Goal: Task Accomplishment & Management: Manage account settings

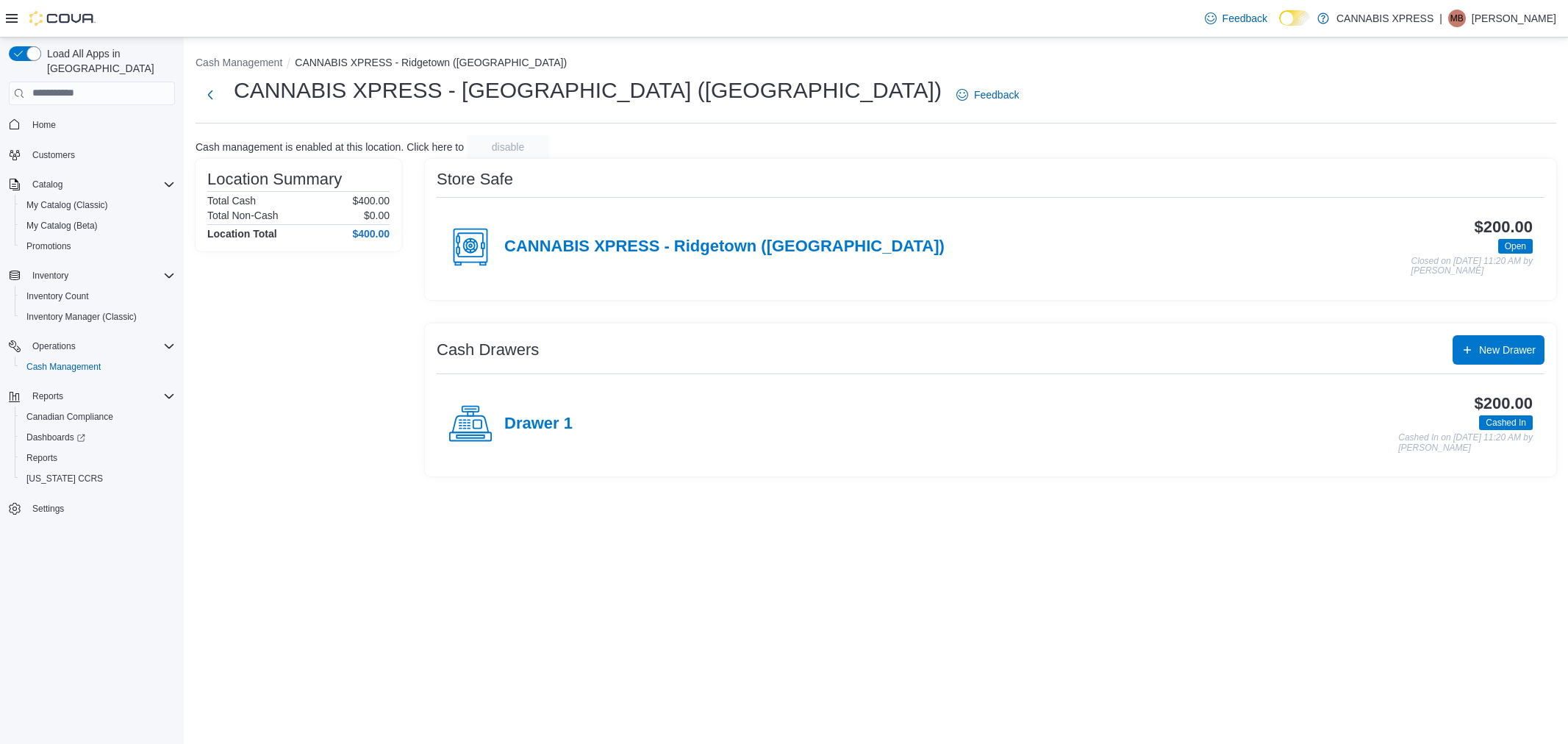
click at [525, 425] on h4 "Drawer 1" at bounding box center [538, 424] width 68 height 19
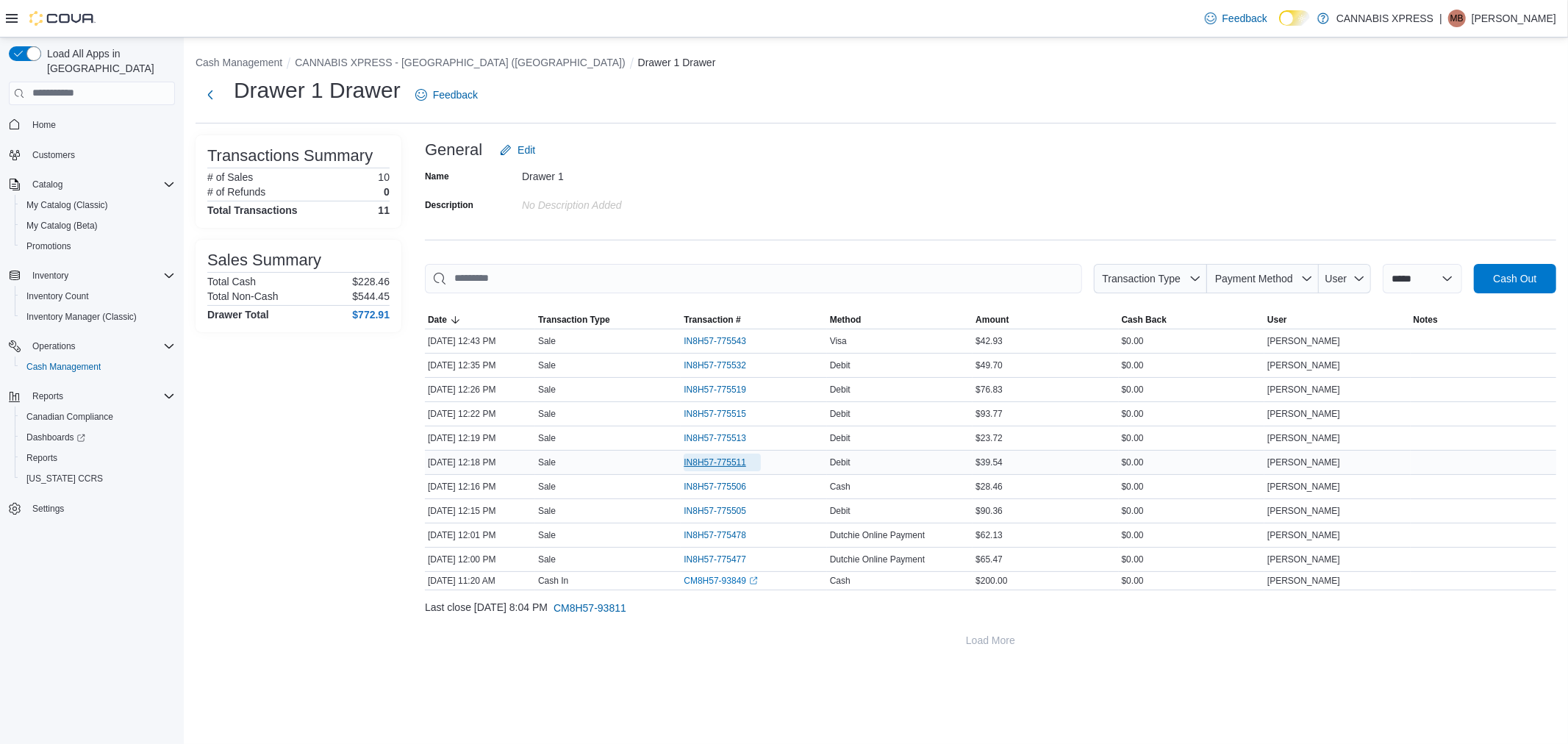
click at [696, 457] on span "IN8H57-775511" at bounding box center [714, 462] width 62 height 12
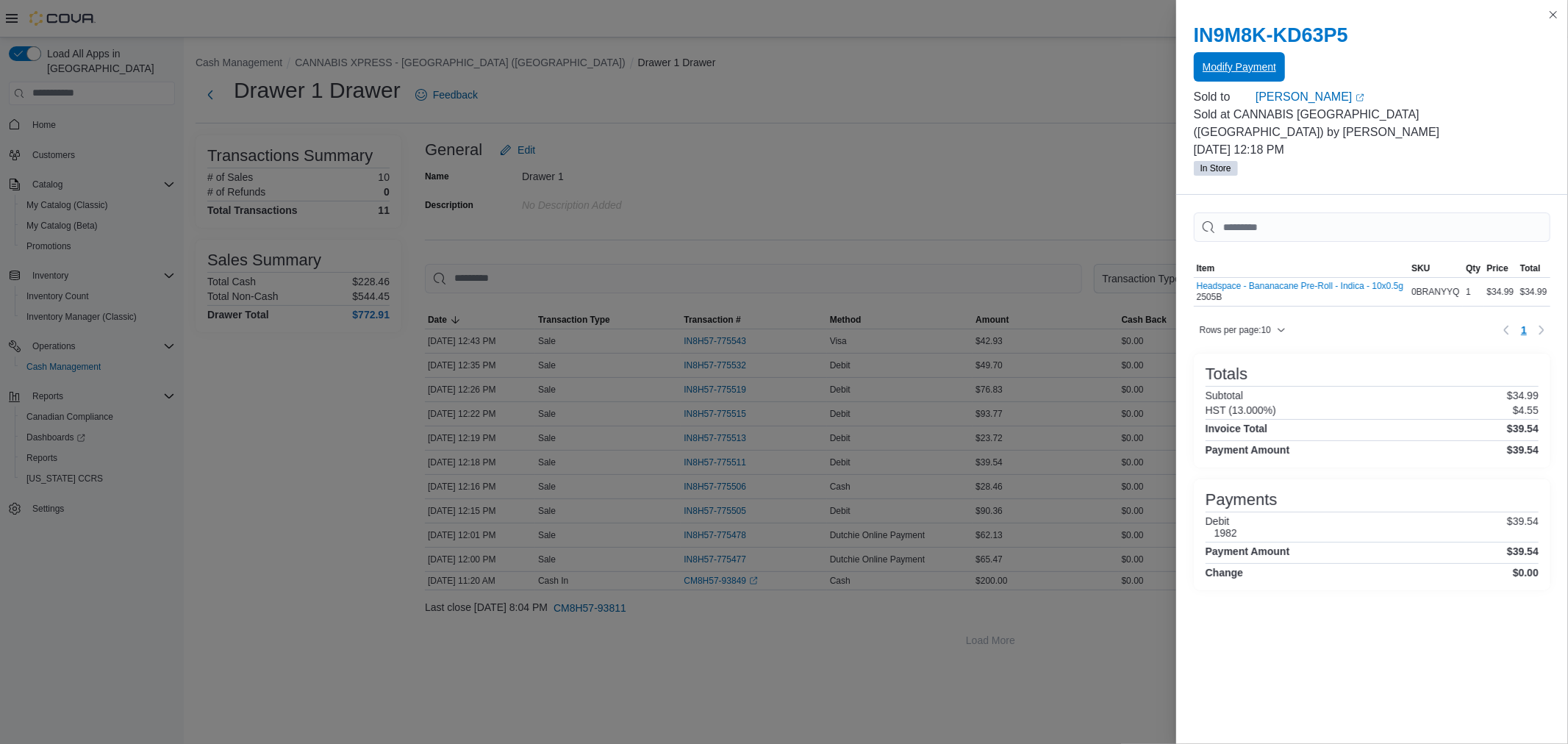
click at [1229, 68] on span "Modify Payment" at bounding box center [1239, 67] width 74 height 15
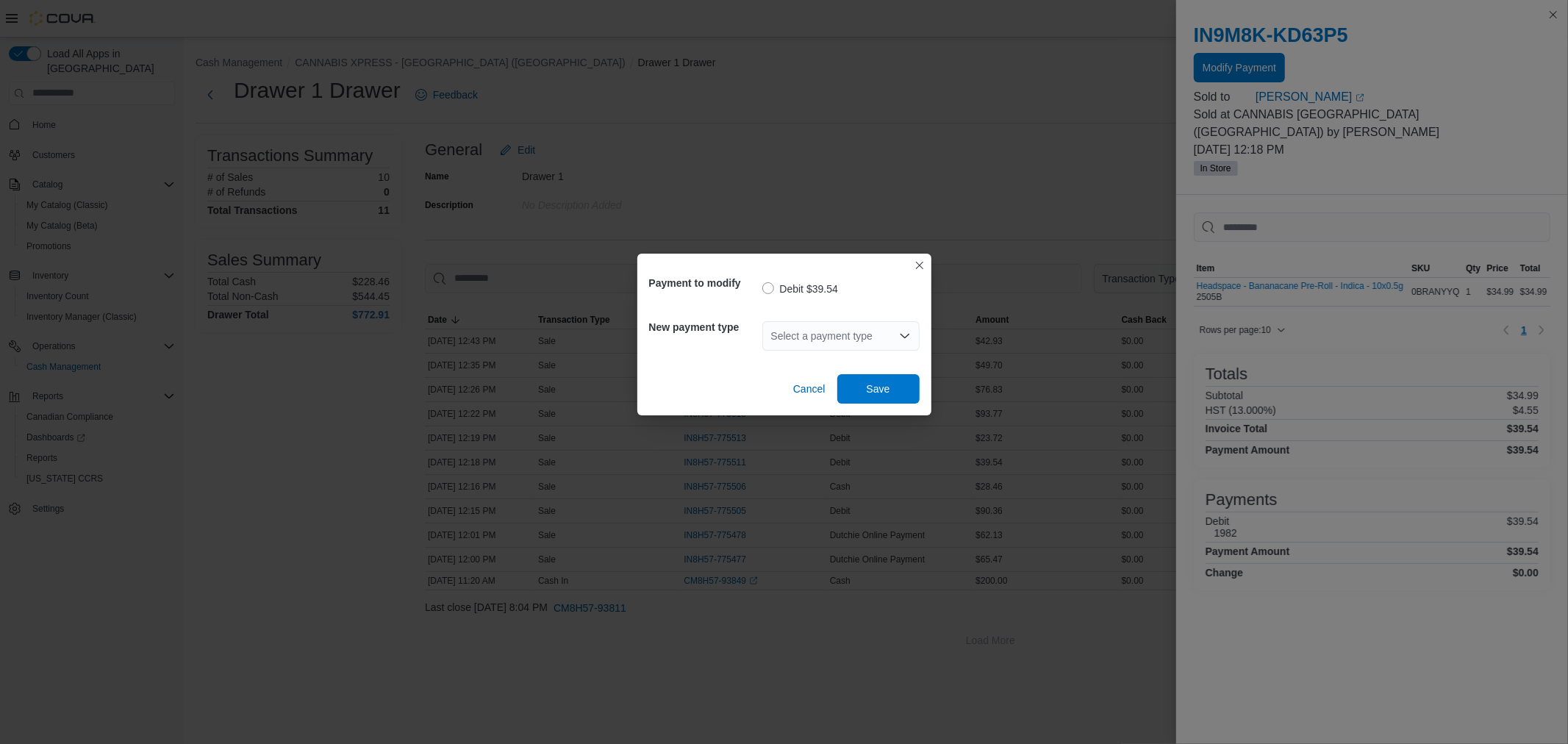
click at [812, 336] on div "Select a payment type" at bounding box center [841, 336] width 157 height 29
type input "*"
click at [807, 359] on span "V isa" at bounding box center [849, 361] width 122 height 15
click at [894, 388] on span "Save" at bounding box center [878, 388] width 65 height 29
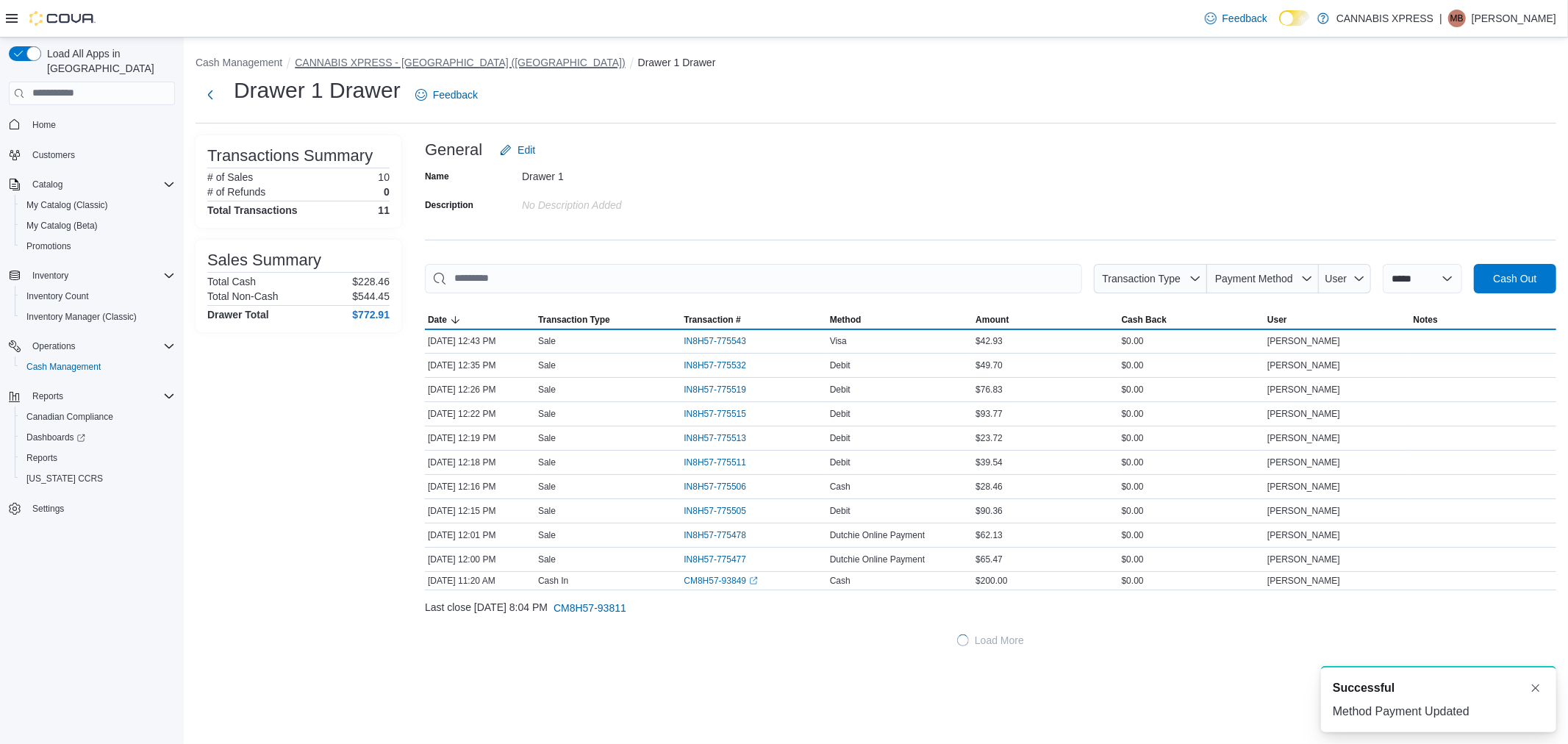
click at [446, 59] on button "CANNABIS XPRESS - [GEOGRAPHIC_DATA] ([GEOGRAPHIC_DATA])" at bounding box center [460, 62] width 330 height 12
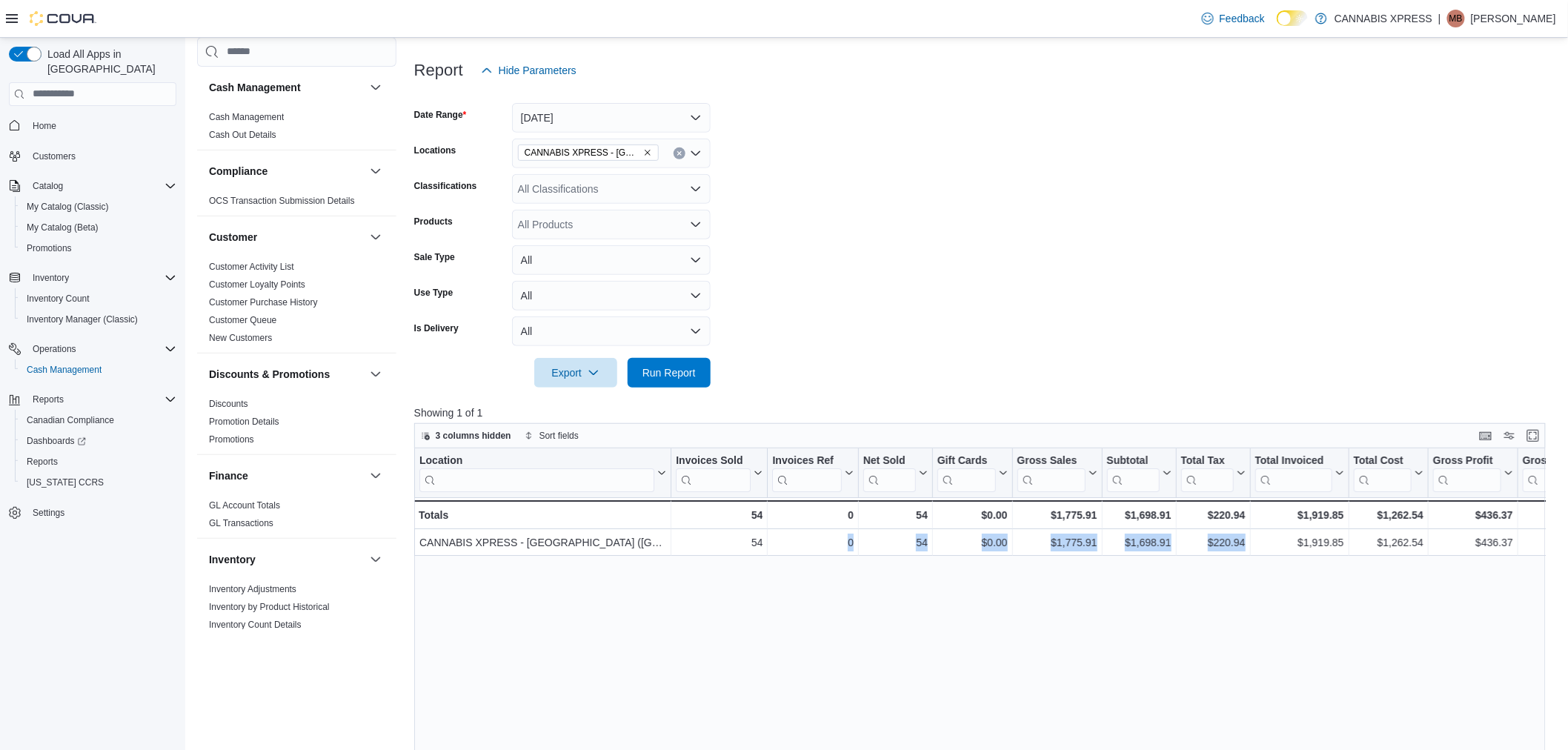
scroll to position [165, 0]
click at [677, 153] on icon "Clear input" at bounding box center [679, 153] width 6 height 6
click at [680, 373] on span "Run Report" at bounding box center [669, 372] width 53 height 15
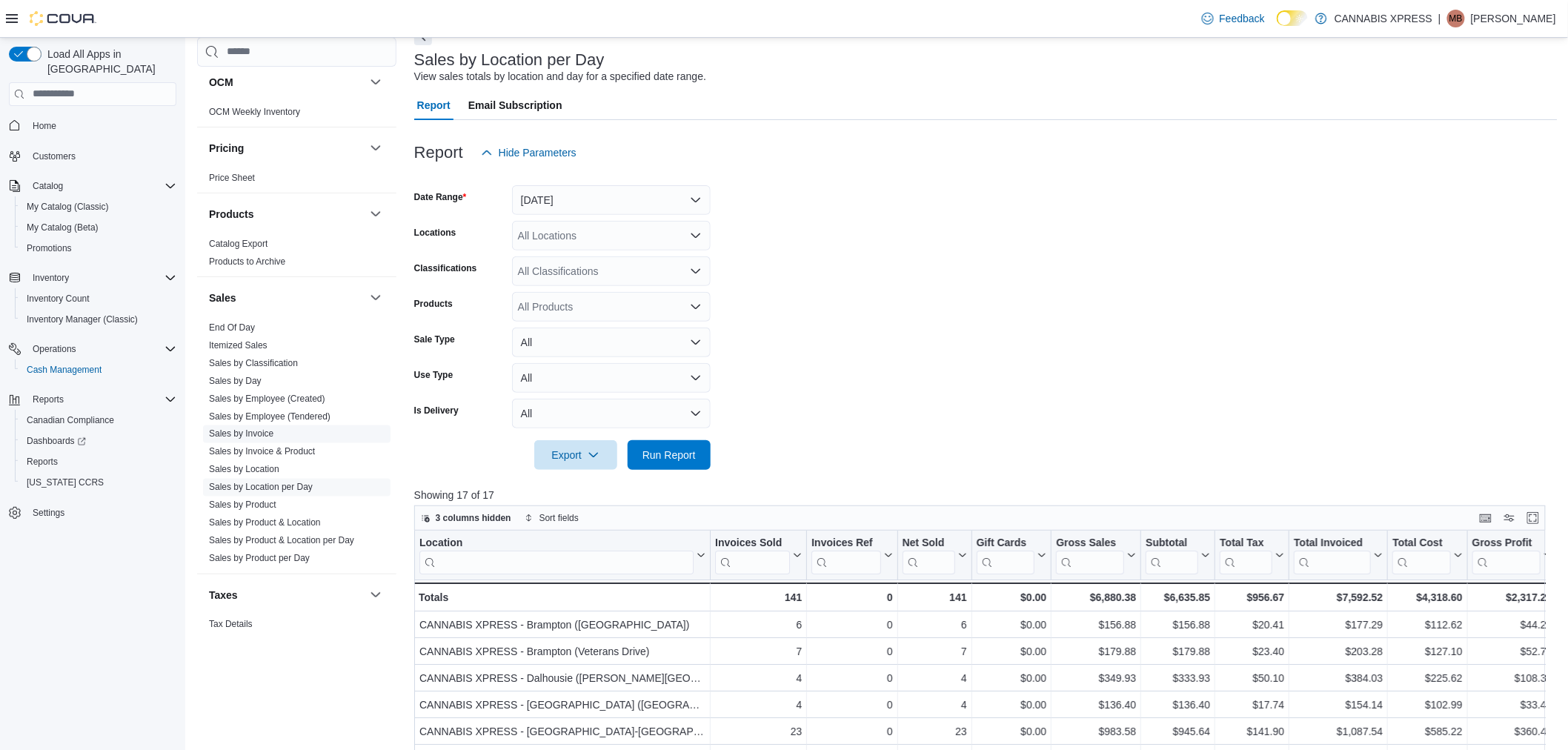
scroll to position [823, 0]
drag, startPoint x: 269, startPoint y: 469, endPoint x: 512, endPoint y: 400, distance: 252.6
click at [269, 469] on link "Sales by Location" at bounding box center [244, 468] width 70 height 11
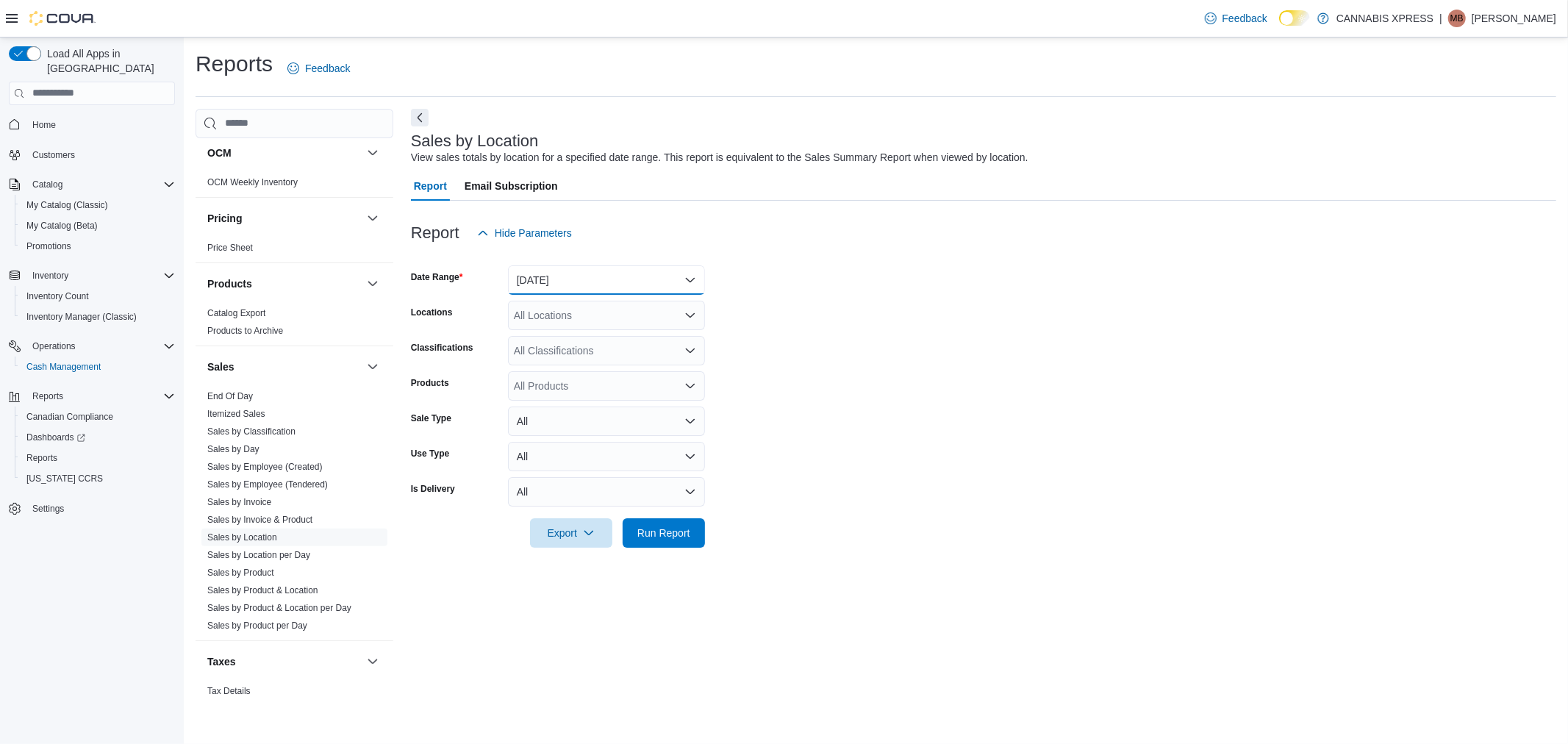
click at [583, 282] on button "Yesterday" at bounding box center [606, 280] width 197 height 29
click at [559, 334] on span "Today" at bounding box center [614, 339] width 168 height 18
click at [652, 534] on span "Run Report" at bounding box center [663, 532] width 53 height 15
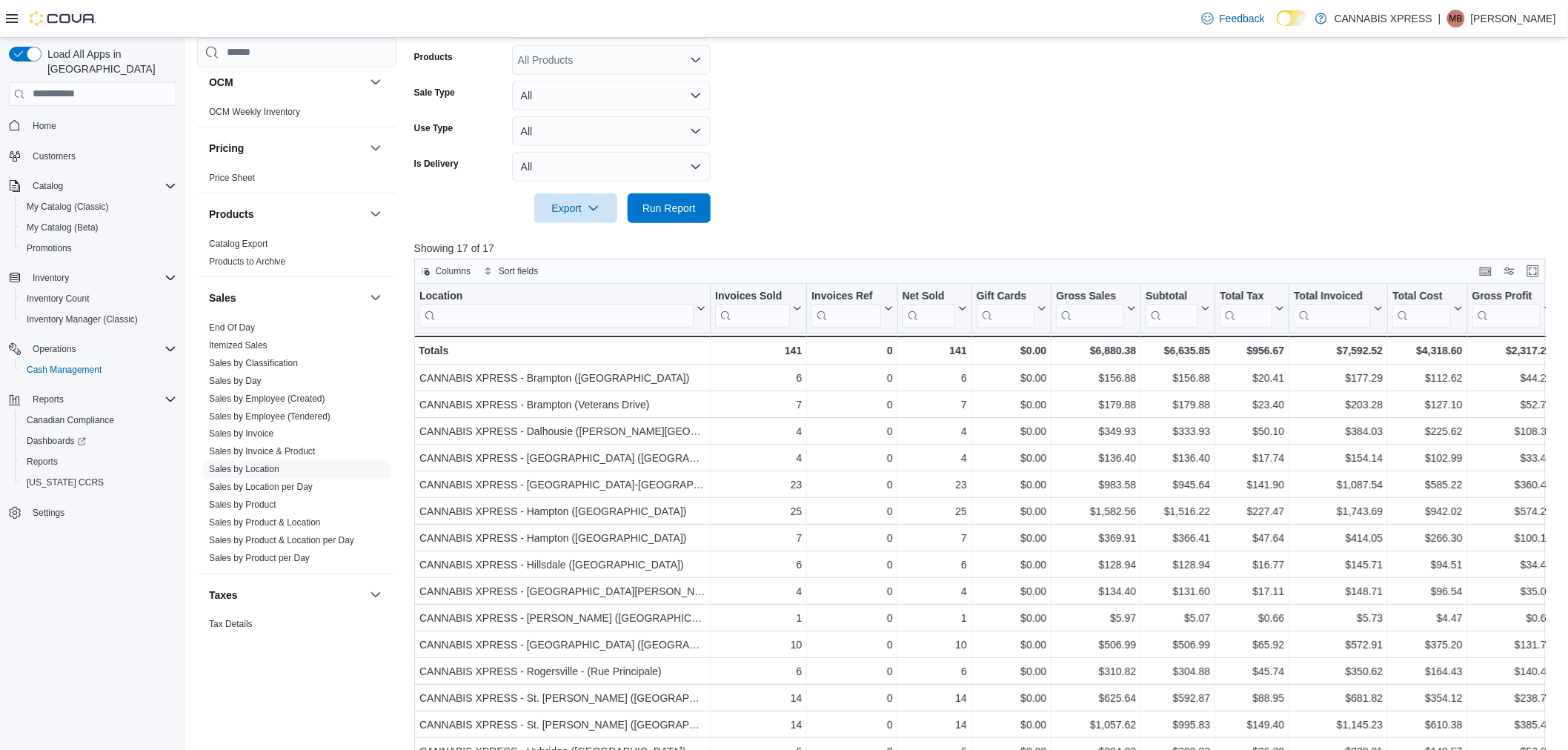
scroll to position [448, 0]
